Goal: Task Accomplishment & Management: Manage account settings

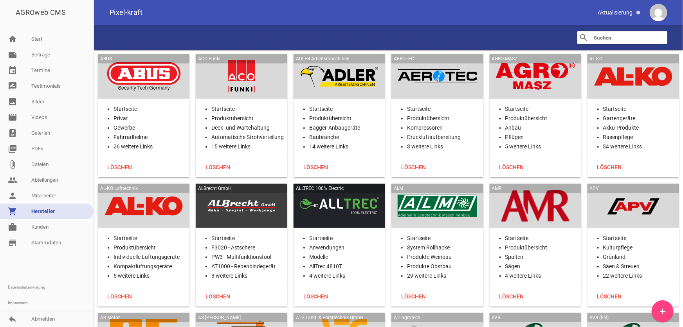
scroll to position [4776, 0]
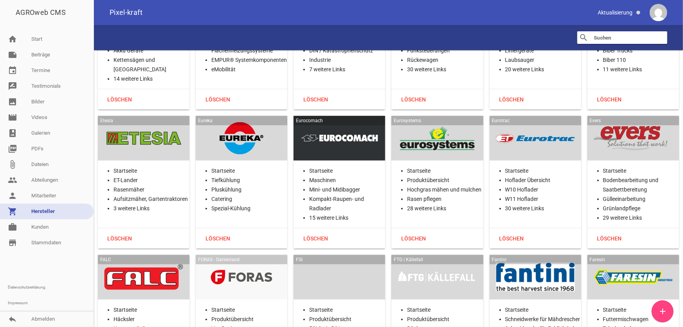
click at [438, 129] on div at bounding box center [437, 138] width 79 height 32
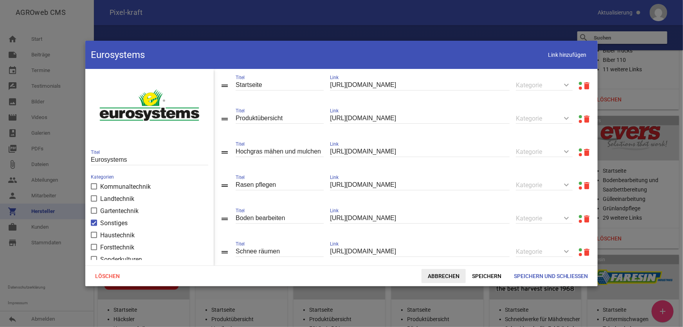
click at [443, 276] on span "Abbrechen" at bounding box center [443, 276] width 44 height 14
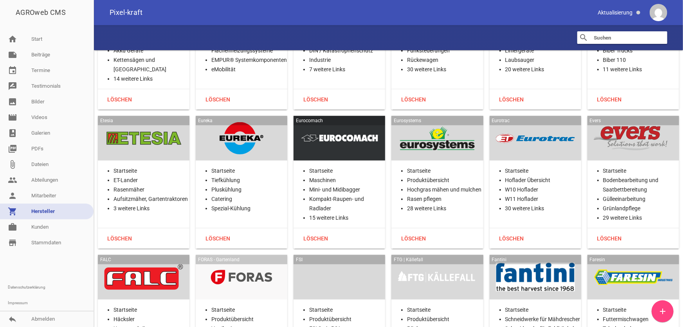
click at [446, 135] on div at bounding box center [437, 138] width 79 height 32
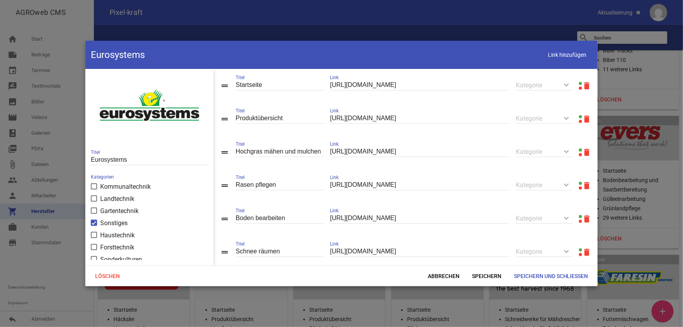
click at [579, 116] on link at bounding box center [580, 116] width 3 height 3
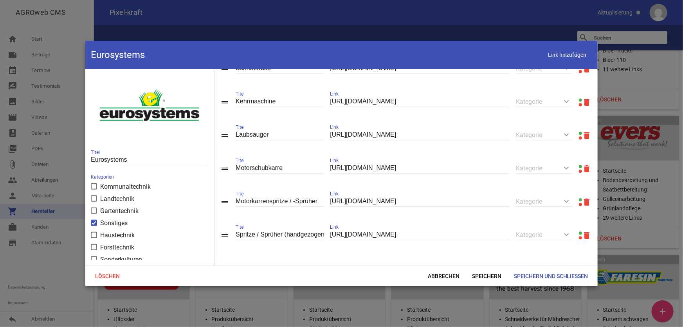
scroll to position [893, 0]
click at [449, 273] on span "Abbrechen" at bounding box center [443, 276] width 44 height 14
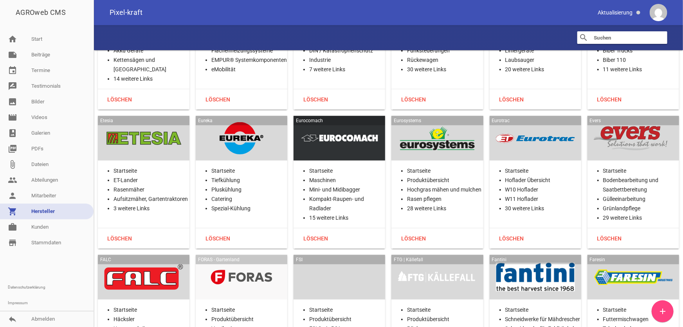
click at [529, 126] on div at bounding box center [535, 138] width 79 height 32
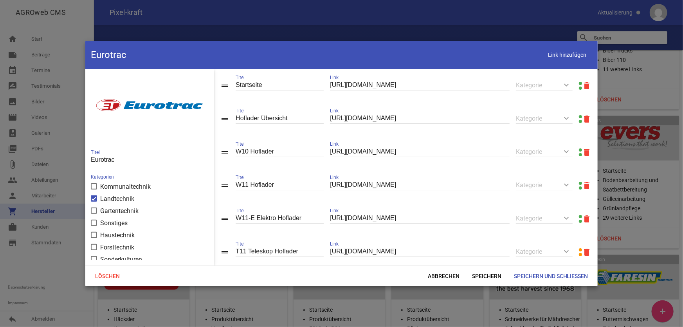
click at [579, 116] on link at bounding box center [580, 116] width 3 height 3
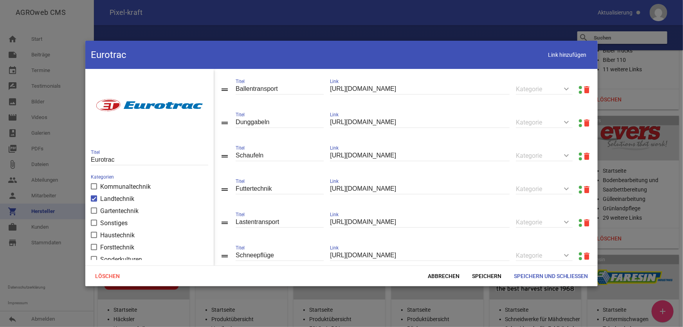
scroll to position [854, 0]
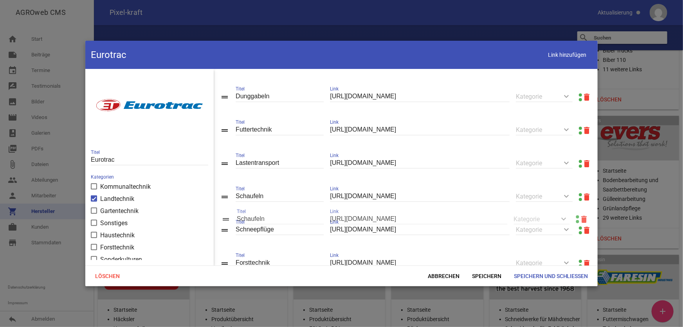
drag, startPoint x: 226, startPoint y: 139, endPoint x: 226, endPoint y: 214, distance: 75.1
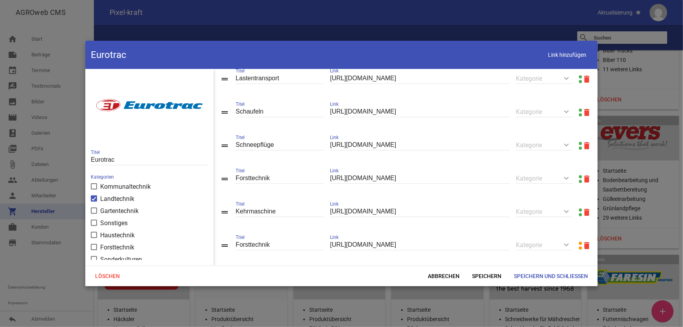
scroll to position [961, 0]
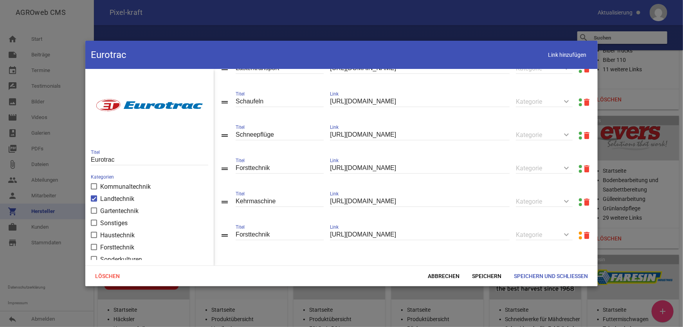
click at [584, 236] on icon "delete" at bounding box center [586, 235] width 9 height 9
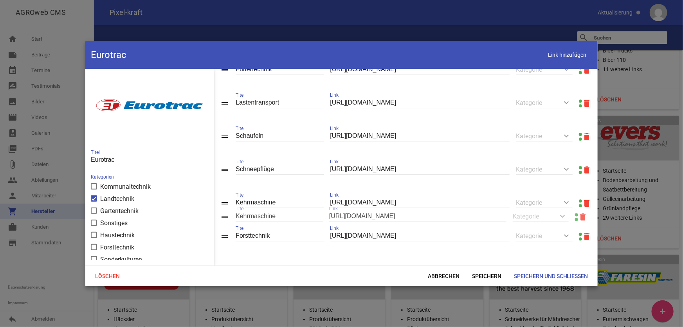
drag, startPoint x: 225, startPoint y: 235, endPoint x: 225, endPoint y: 216, distance: 18.4
click at [537, 275] on span "Speichern und Schließen" at bounding box center [551, 276] width 87 height 14
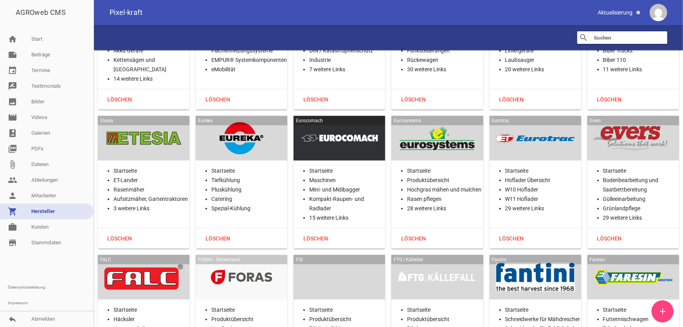
click at [625, 130] on div at bounding box center [633, 138] width 79 height 32
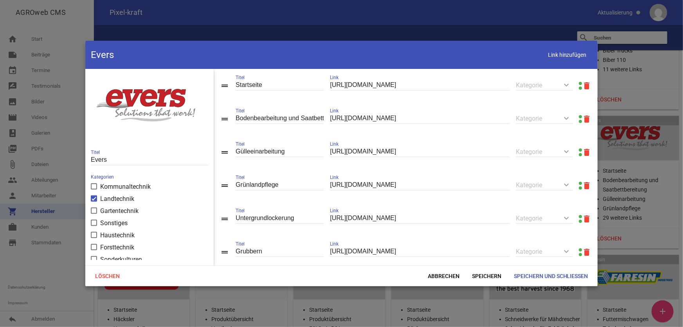
click at [579, 82] on link at bounding box center [580, 83] width 3 height 3
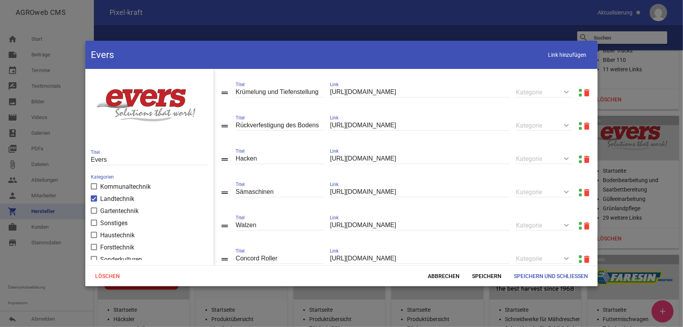
scroll to position [427, 0]
click at [442, 276] on span "Abbrechen" at bounding box center [443, 276] width 44 height 14
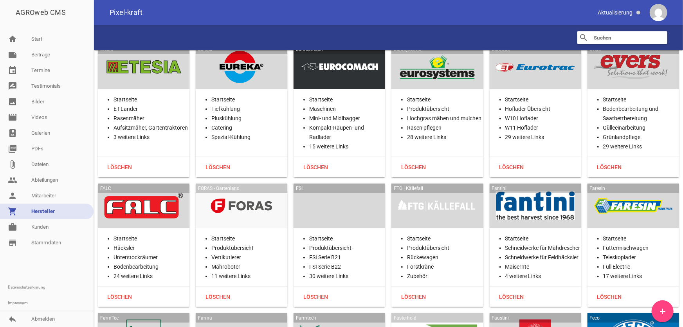
scroll to position [4883, 0]
